Goal: Find specific page/section: Find specific page/section

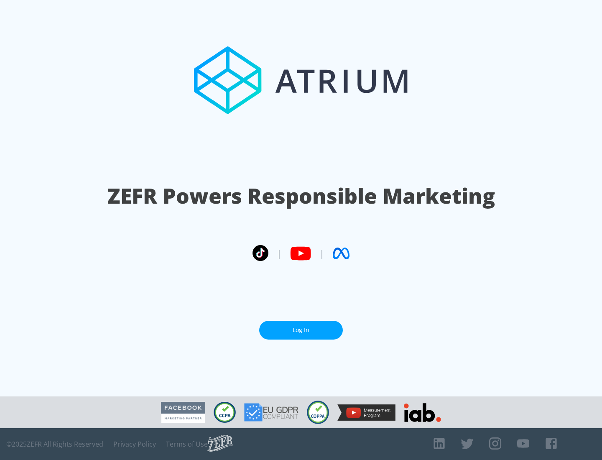
click at [301, 330] on link "Log In" at bounding box center [301, 330] width 84 height 19
